Goal: Task Accomplishment & Management: Use online tool/utility

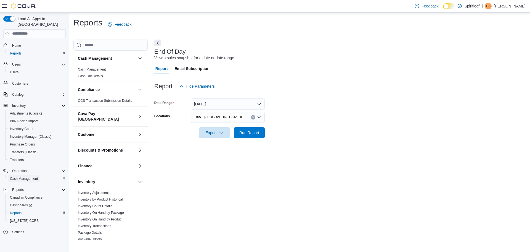
click at [31, 176] on span "Cash Management" at bounding box center [24, 178] width 28 height 4
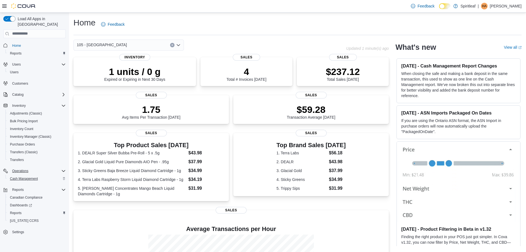
drag, startPoint x: 24, startPoint y: 169, endPoint x: 26, endPoint y: 173, distance: 4.6
click at [25, 173] on div "Operations Cash Management" at bounding box center [34, 174] width 62 height 15
click at [26, 176] on span "Cash Management" at bounding box center [24, 178] width 28 height 4
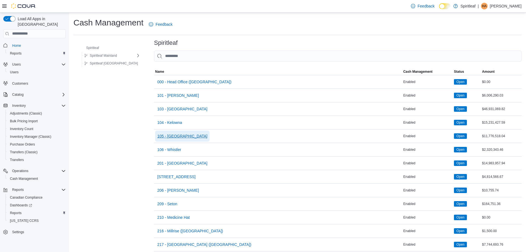
click at [178, 137] on span "105 - [GEOGRAPHIC_DATA]" at bounding box center [182, 136] width 50 height 6
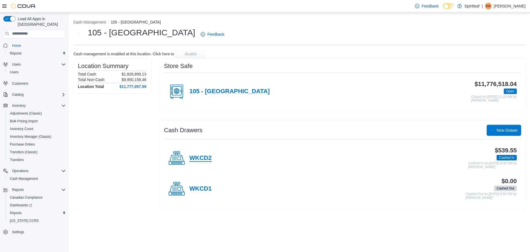
click at [196, 156] on h4 "WKCD2" at bounding box center [200, 157] width 22 height 7
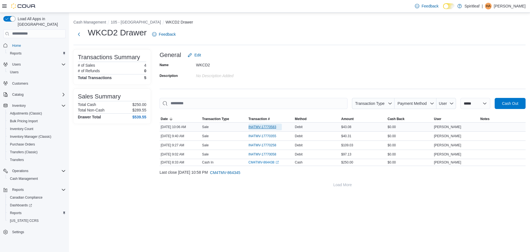
click at [266, 125] on span "IN4TMV-17770583" at bounding box center [263, 127] width 28 height 4
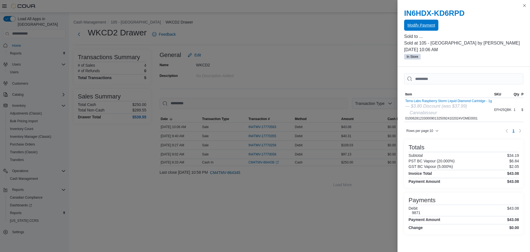
click at [427, 27] on span "Modify Payment" at bounding box center [422, 25] width 28 height 6
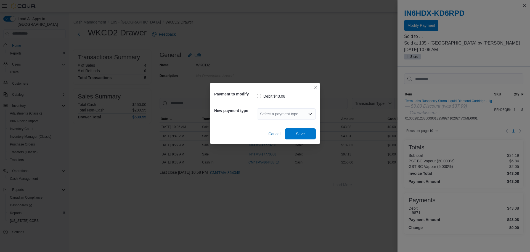
click at [278, 115] on div "Select a payment type" at bounding box center [286, 113] width 59 height 11
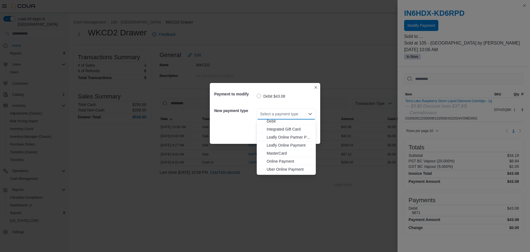
scroll to position [49, 0]
click at [275, 171] on span "Visa" at bounding box center [290, 171] width 46 height 6
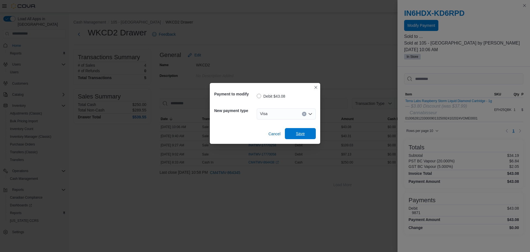
click at [310, 132] on span "Save" at bounding box center [300, 133] width 24 height 11
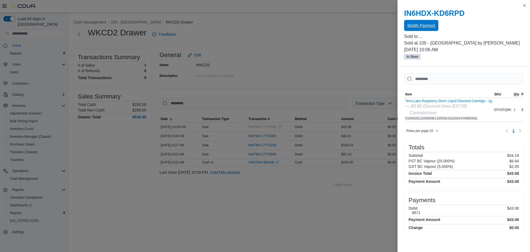
scroll to position [0, 0]
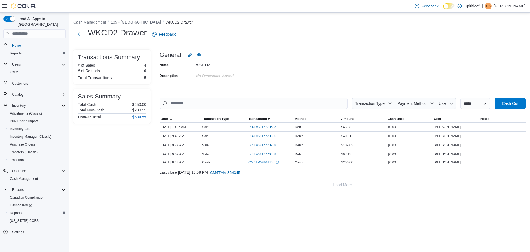
drag, startPoint x: 245, startPoint y: 24, endPoint x: 144, endPoint y: 29, distance: 101.2
click at [139, 17] on div "**********" at bounding box center [299, 104] width 461 height 182
click at [133, 20] on button "105 - [GEOGRAPHIC_DATA]" at bounding box center [136, 22] width 50 height 4
